Goal: Information Seeking & Learning: Learn about a topic

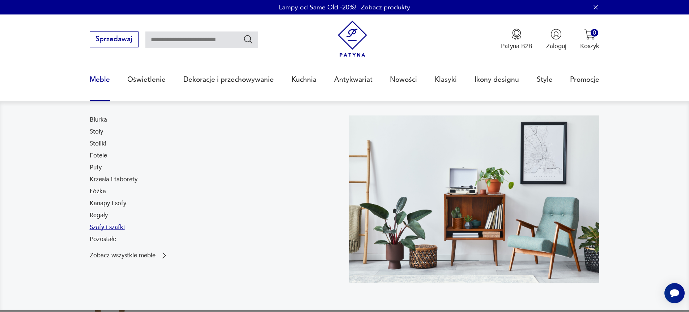
click at [113, 226] on link "Szafy i szafki" at bounding box center [107, 227] width 35 height 9
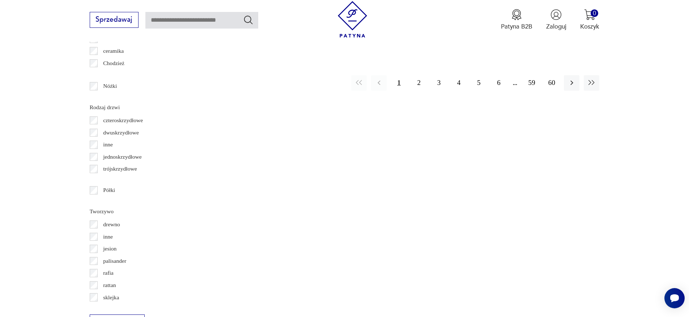
scroll to position [819, 0]
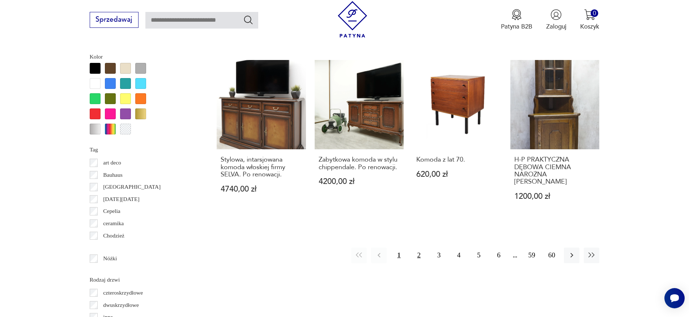
click at [420, 252] on button "2" at bounding box center [419, 256] width 16 height 16
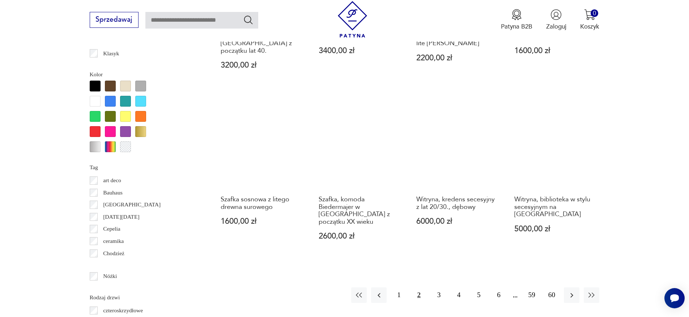
scroll to position [801, 0]
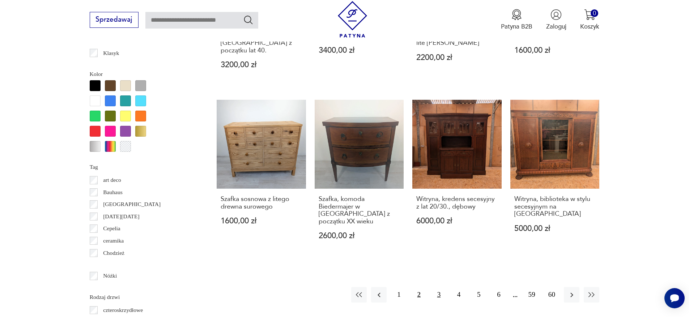
click at [440, 287] on button "3" at bounding box center [439, 295] width 16 height 16
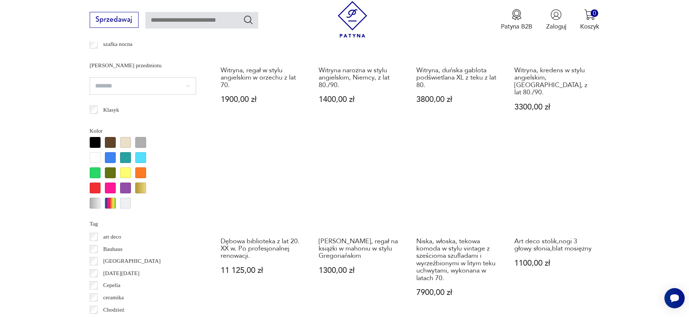
scroll to position [811, 0]
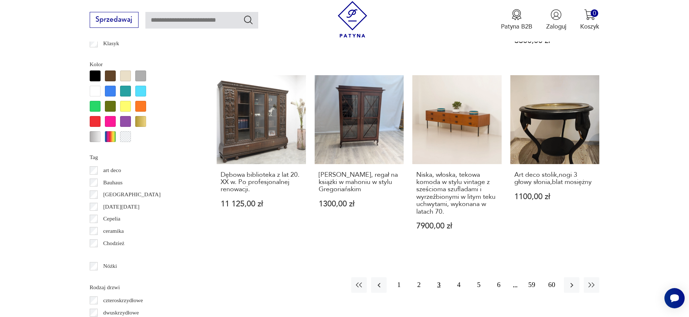
click at [441, 277] on button "3" at bounding box center [439, 285] width 16 height 16
click at [461, 277] on button "4" at bounding box center [459, 285] width 16 height 16
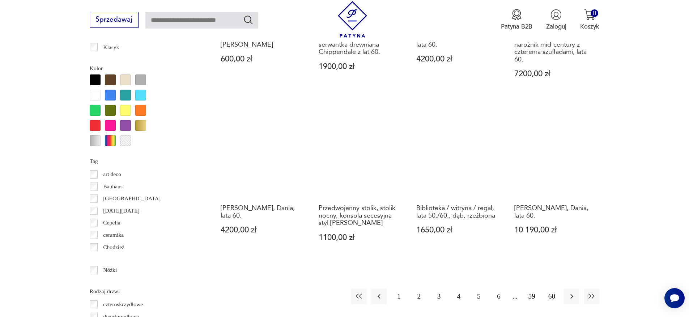
scroll to position [811, 0]
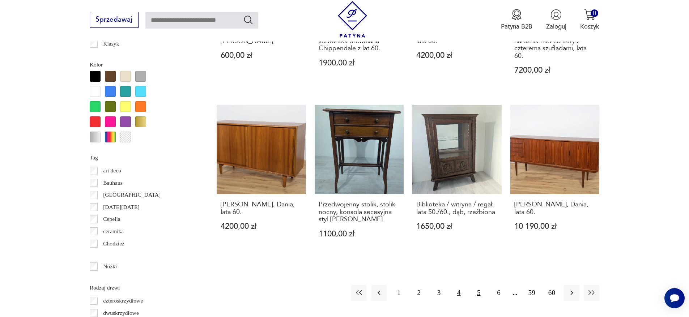
click at [480, 292] on button "5" at bounding box center [479, 293] width 16 height 16
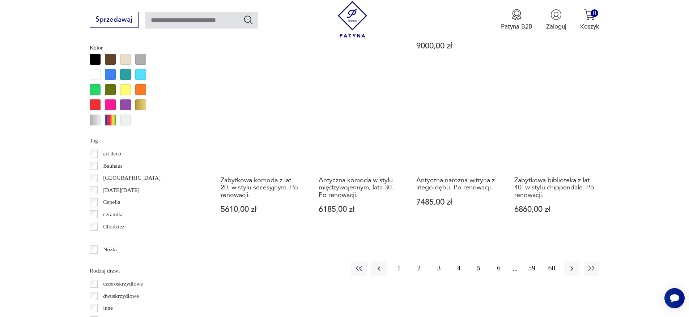
scroll to position [839, 0]
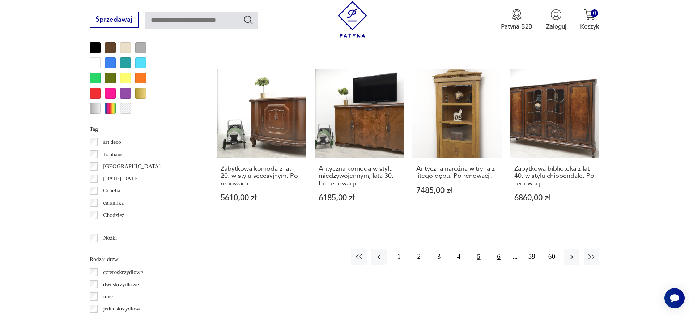
click at [497, 249] on button "6" at bounding box center [499, 257] width 16 height 16
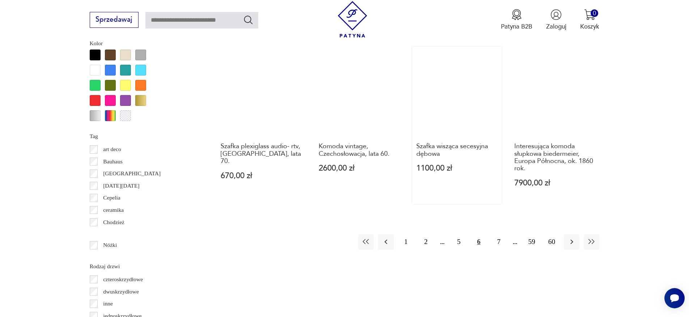
scroll to position [875, 0]
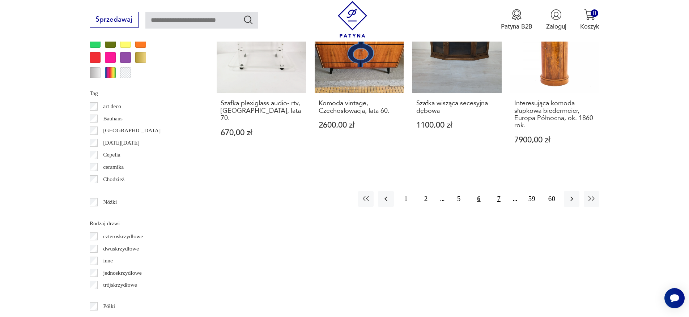
click at [497, 197] on button "7" at bounding box center [499, 199] width 16 height 16
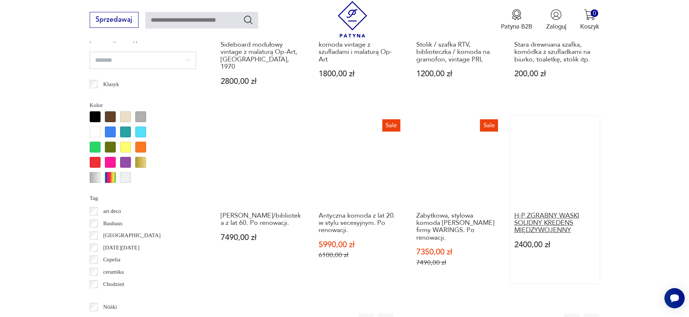
scroll to position [784, 0]
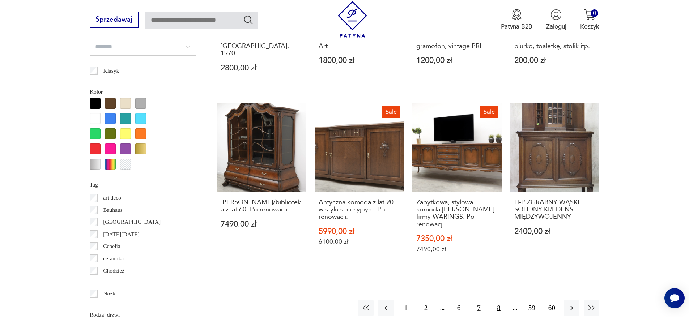
click at [499, 300] on button "8" at bounding box center [499, 308] width 16 height 16
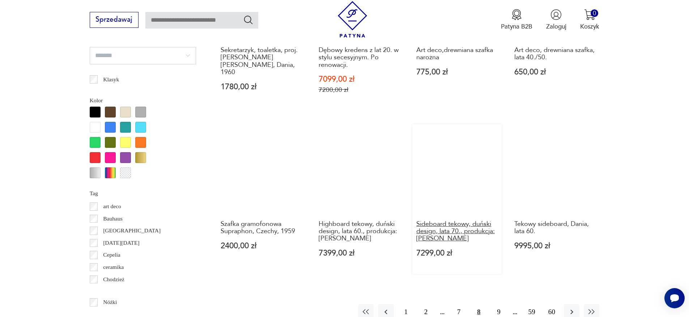
scroll to position [786, 0]
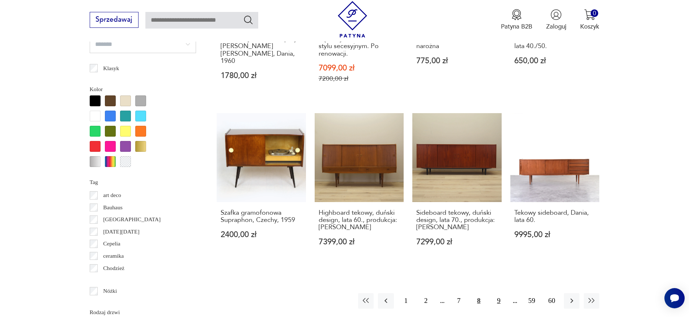
click at [499, 293] on button "9" at bounding box center [499, 301] width 16 height 16
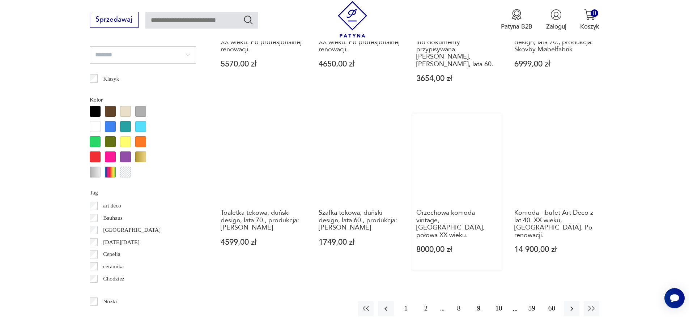
scroll to position [776, 0]
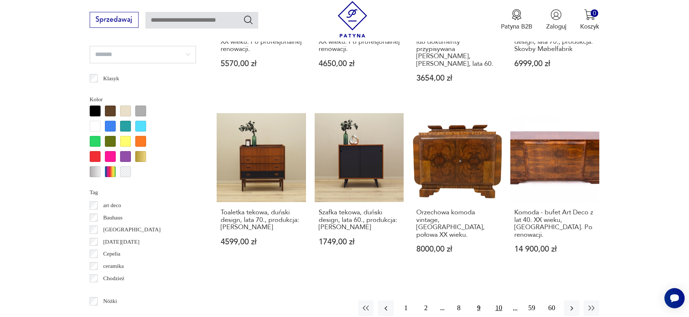
click at [499, 301] on button "10" at bounding box center [499, 309] width 16 height 16
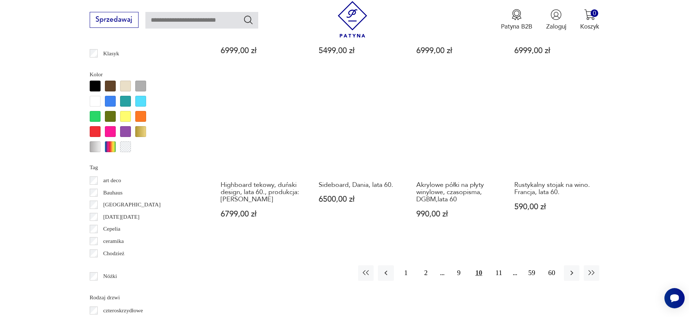
scroll to position [809, 0]
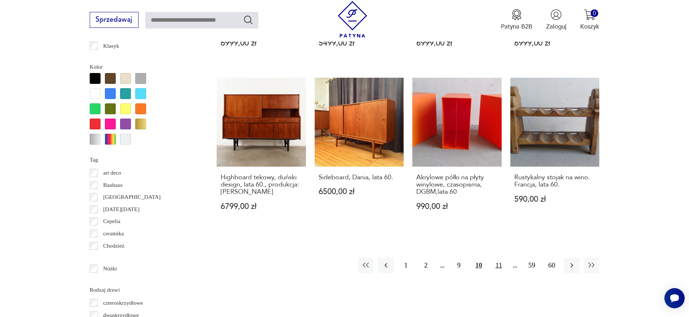
click at [500, 258] on button "11" at bounding box center [499, 266] width 16 height 16
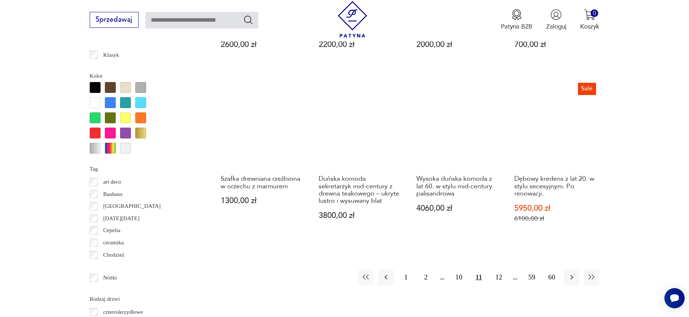
scroll to position [801, 0]
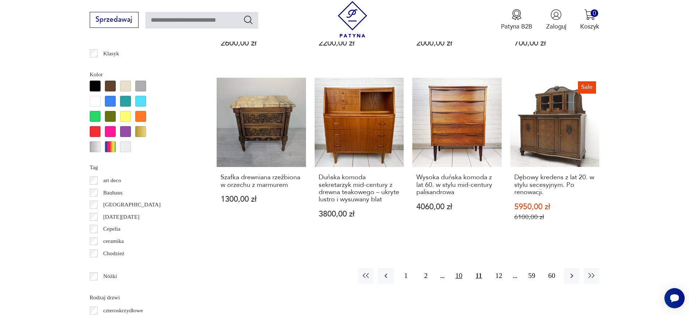
click at [460, 268] on button "10" at bounding box center [459, 276] width 16 height 16
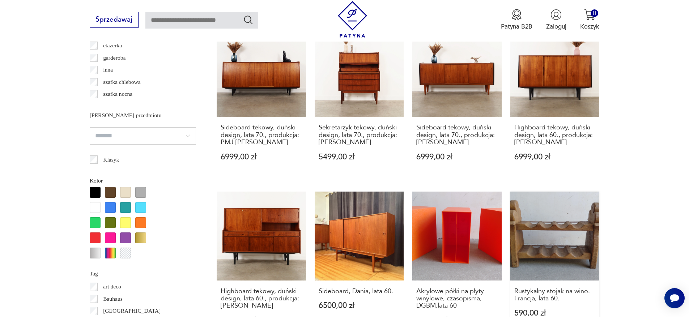
scroll to position [753, 0]
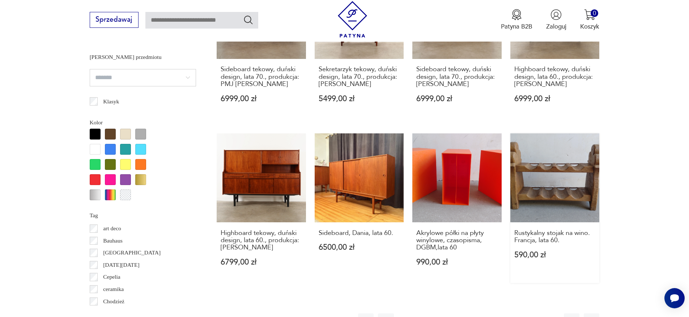
click at [560, 201] on link "Rustykalny stojak na wino. Francja, lata 60. 590,00 zł" at bounding box center [554, 208] width 89 height 150
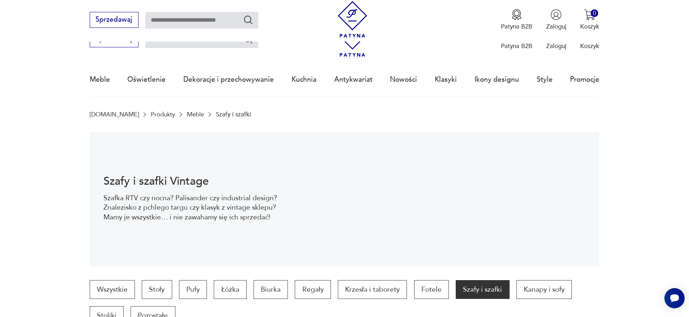
scroll to position [832, 0]
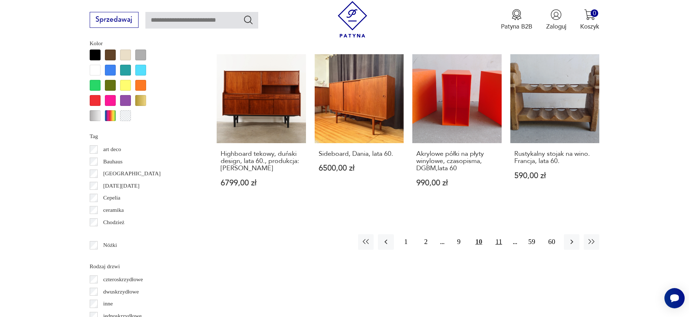
click at [501, 234] on button "11" at bounding box center [499, 242] width 16 height 16
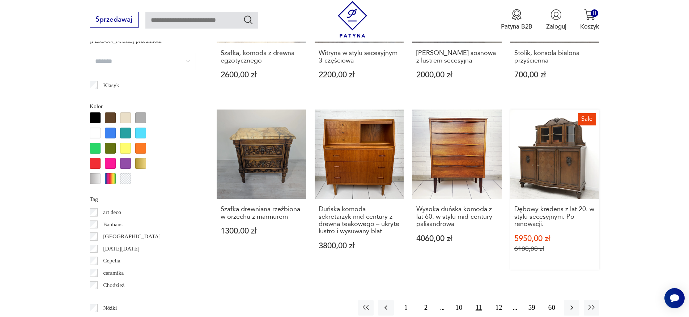
scroll to position [788, 0]
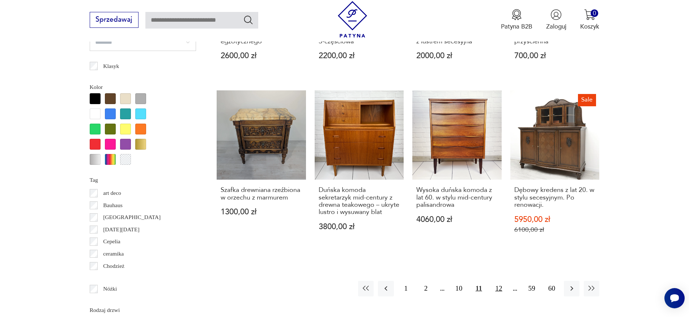
click at [499, 281] on button "12" at bounding box center [499, 289] width 16 height 16
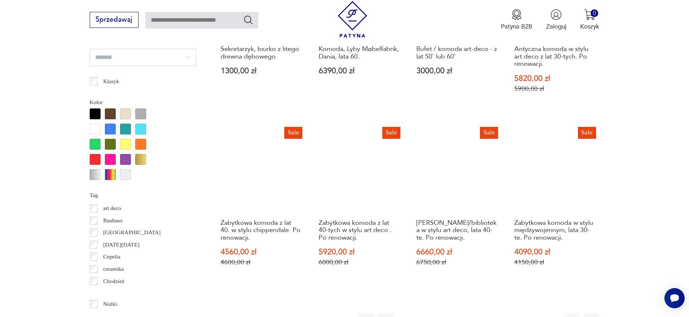
scroll to position [881, 0]
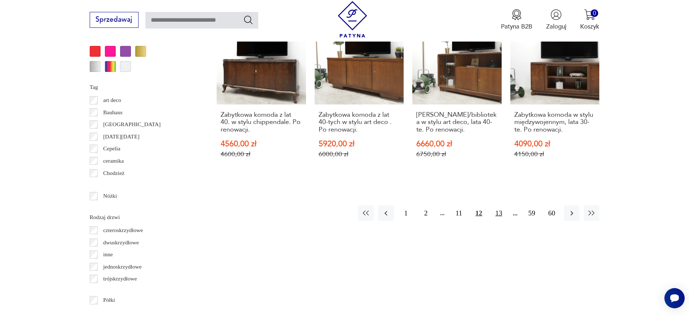
click at [500, 214] on button "13" at bounding box center [499, 213] width 16 height 16
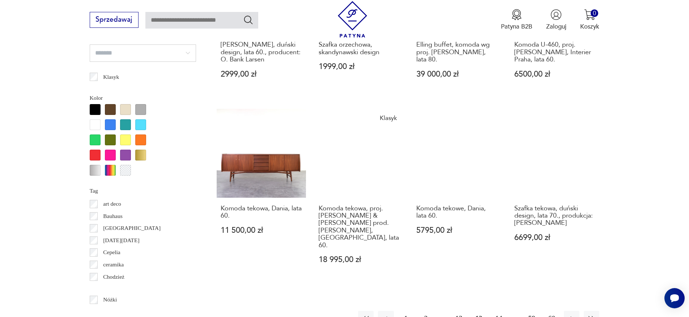
scroll to position [785, 0]
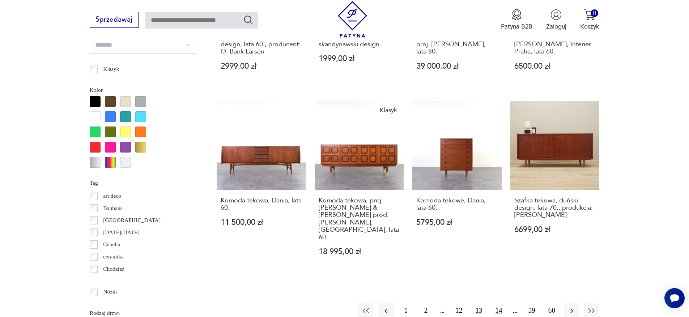
click at [501, 303] on button "14" at bounding box center [499, 311] width 16 height 16
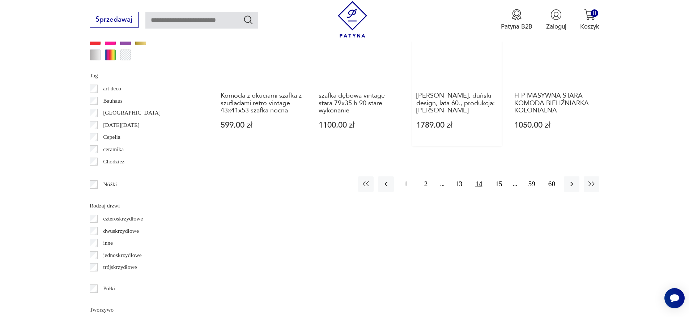
scroll to position [899, 0]
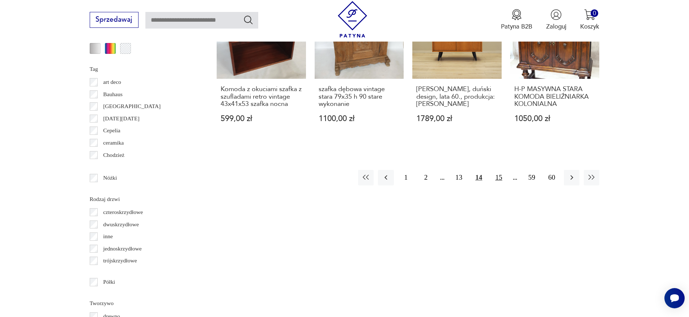
click at [502, 170] on button "15" at bounding box center [499, 178] width 16 height 16
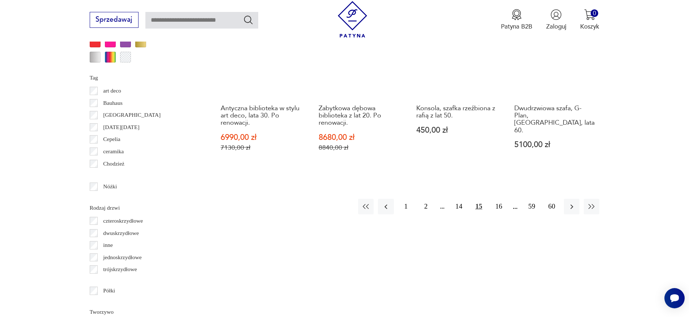
scroll to position [900, 0]
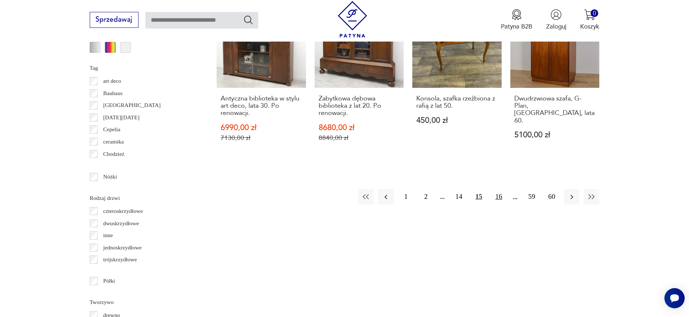
click at [498, 196] on button "16" at bounding box center [499, 197] width 16 height 16
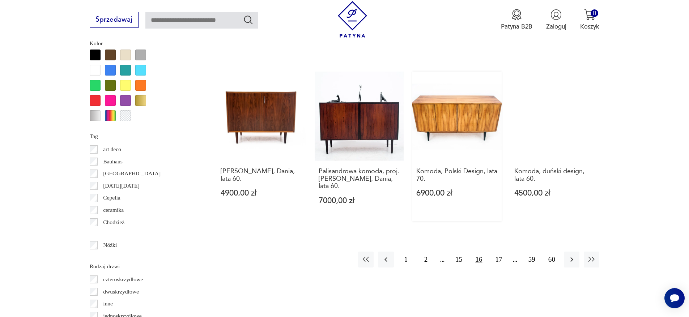
scroll to position [847, 0]
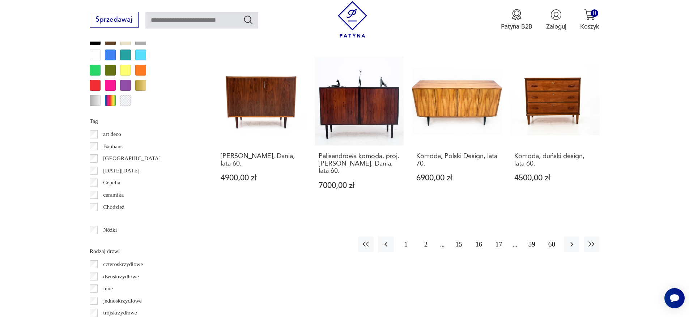
click at [499, 237] on button "17" at bounding box center [499, 245] width 16 height 16
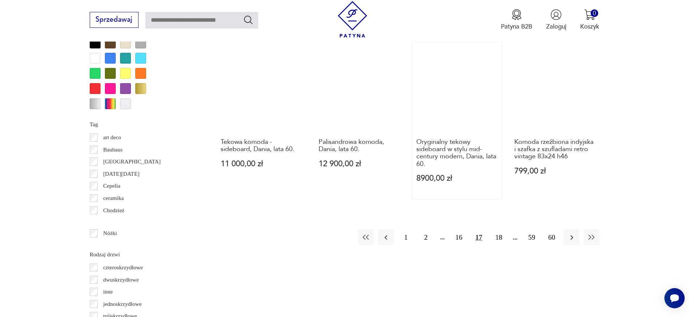
scroll to position [862, 0]
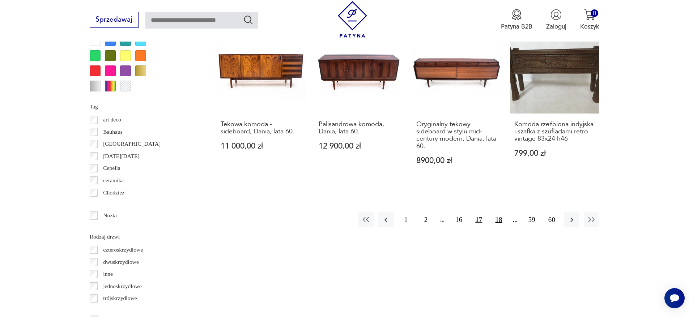
click at [499, 212] on button "18" at bounding box center [499, 220] width 16 height 16
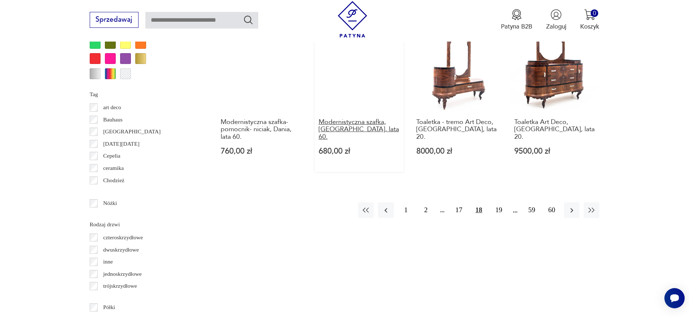
scroll to position [895, 0]
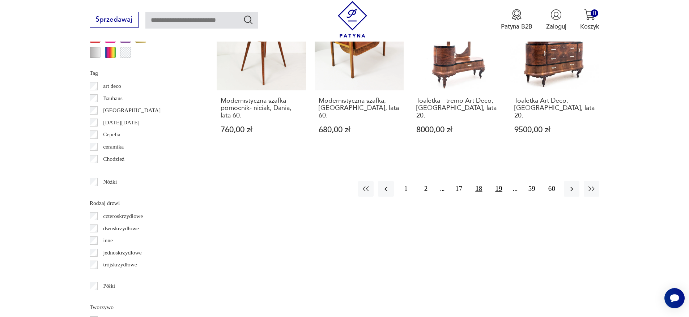
click at [499, 181] on button "19" at bounding box center [499, 189] width 16 height 16
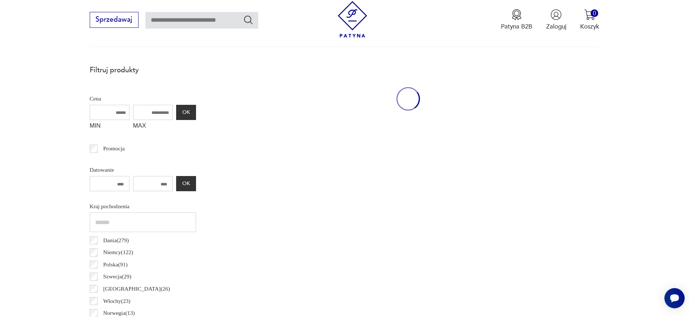
scroll to position [245, 0]
